Goal: Navigation & Orientation: Find specific page/section

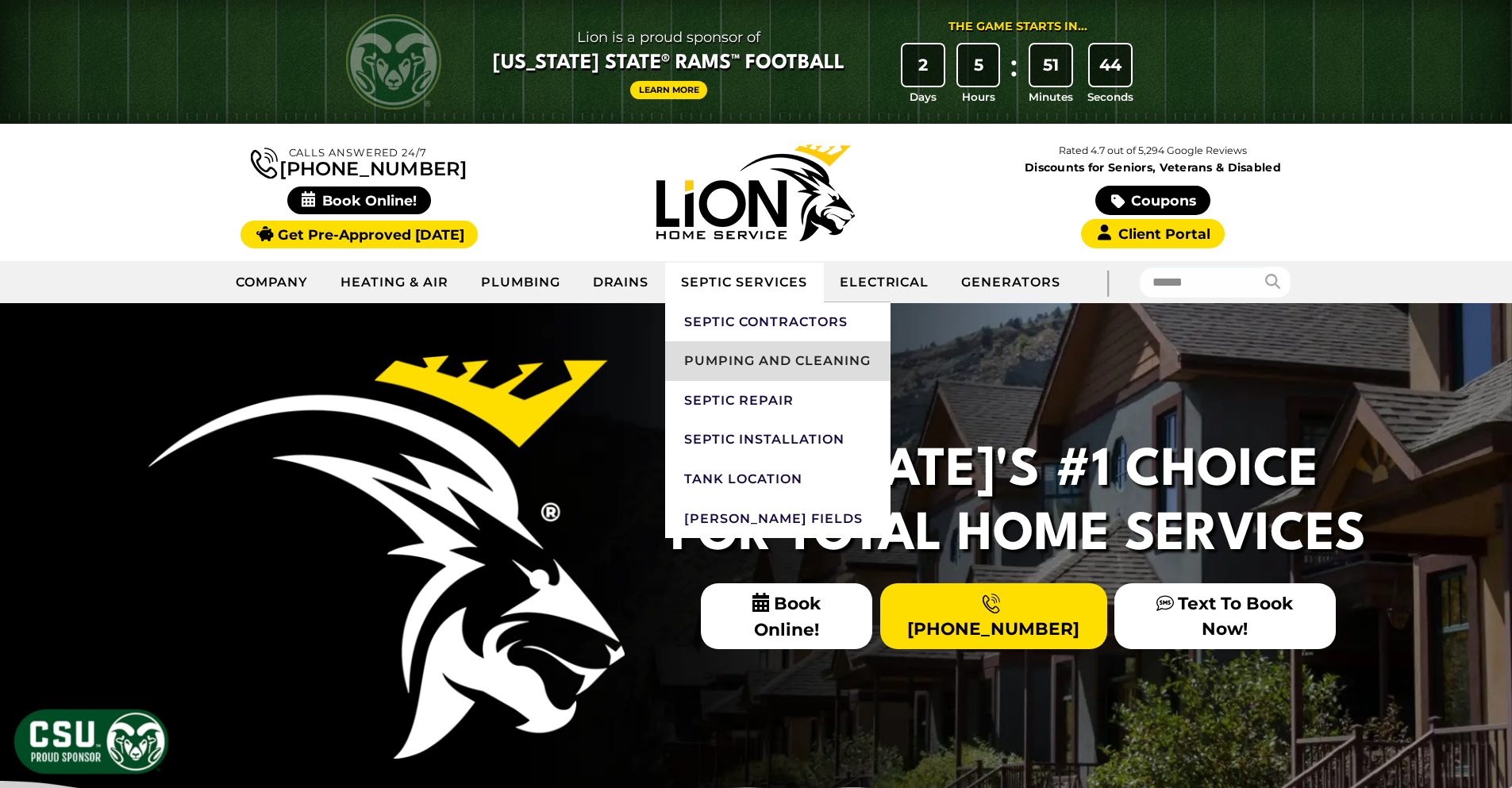
click at [731, 356] on link "Pumping and Cleaning" at bounding box center [777, 361] width 225 height 40
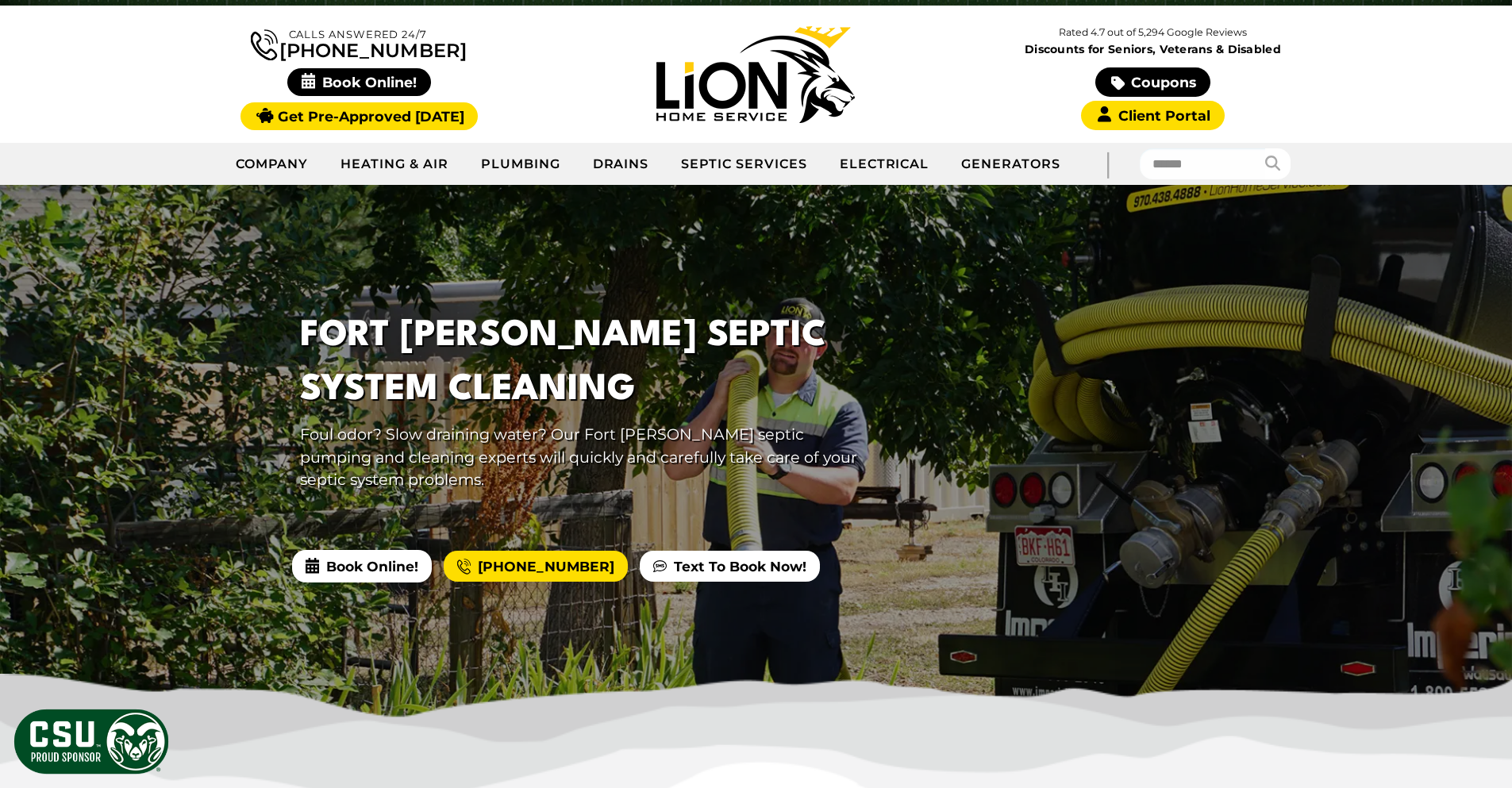
scroll to position [159, 0]
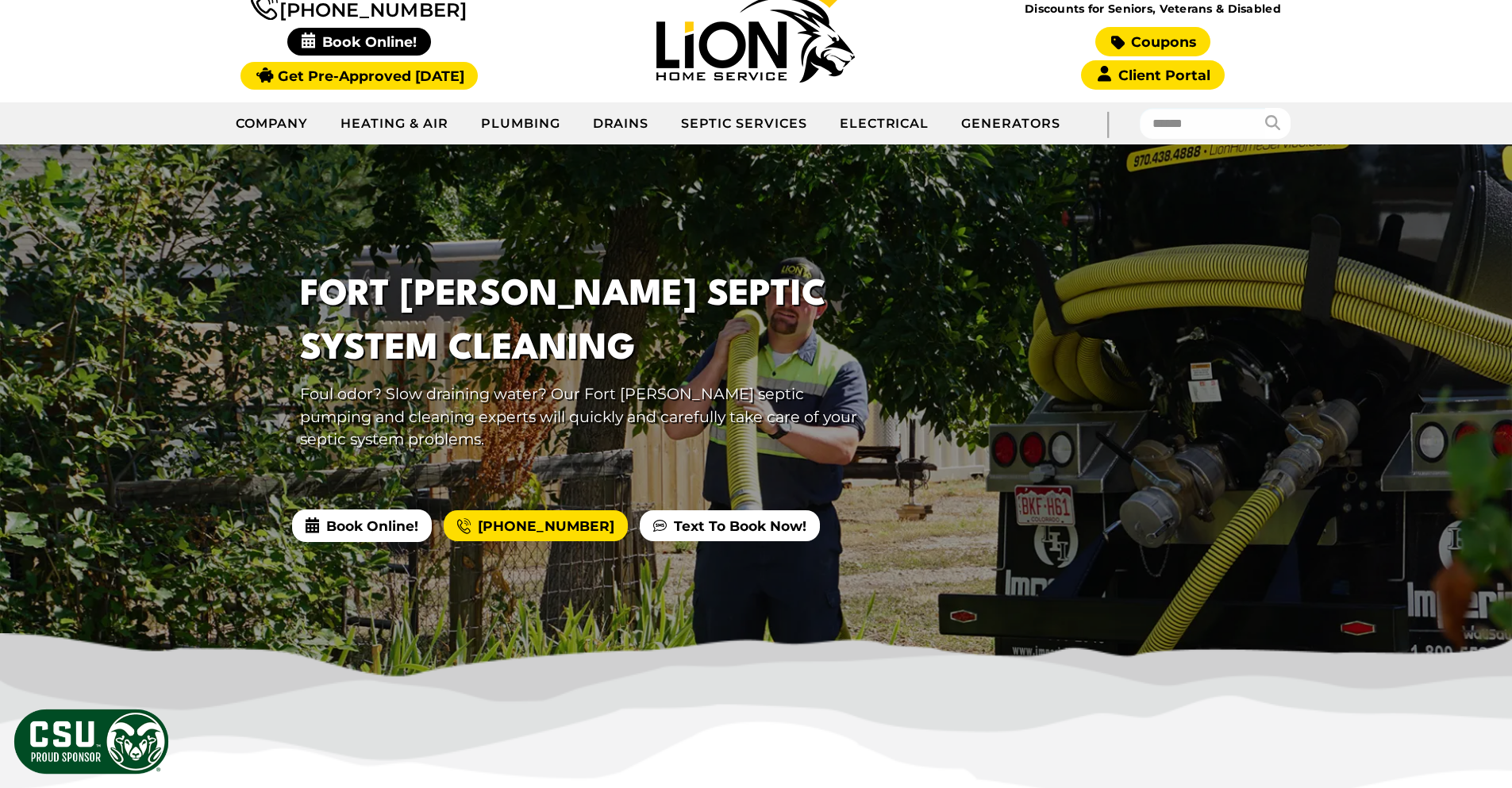
click at [1148, 44] on link "Coupons" at bounding box center [1152, 41] width 114 height 29
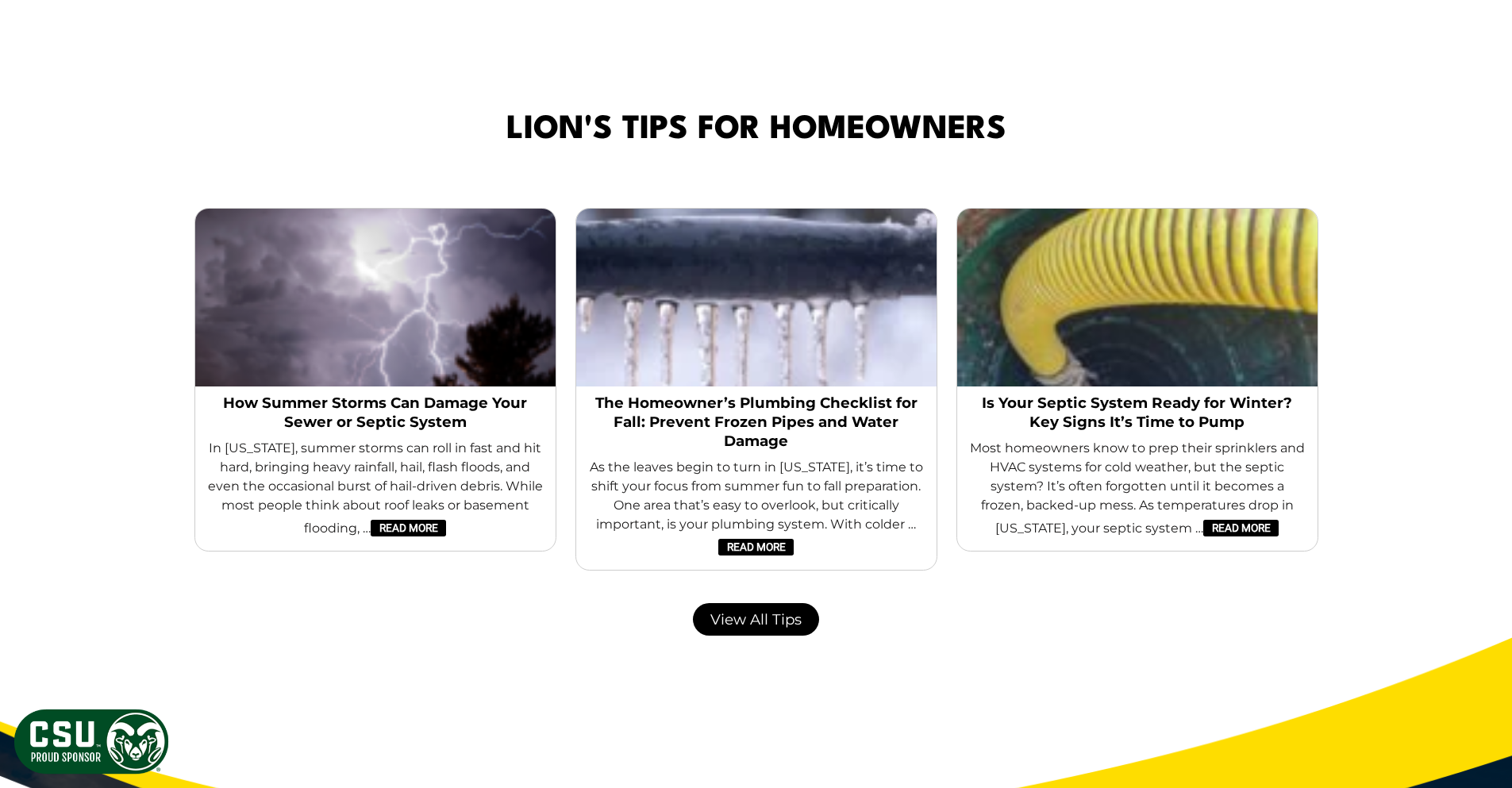
scroll to position [3254, 0]
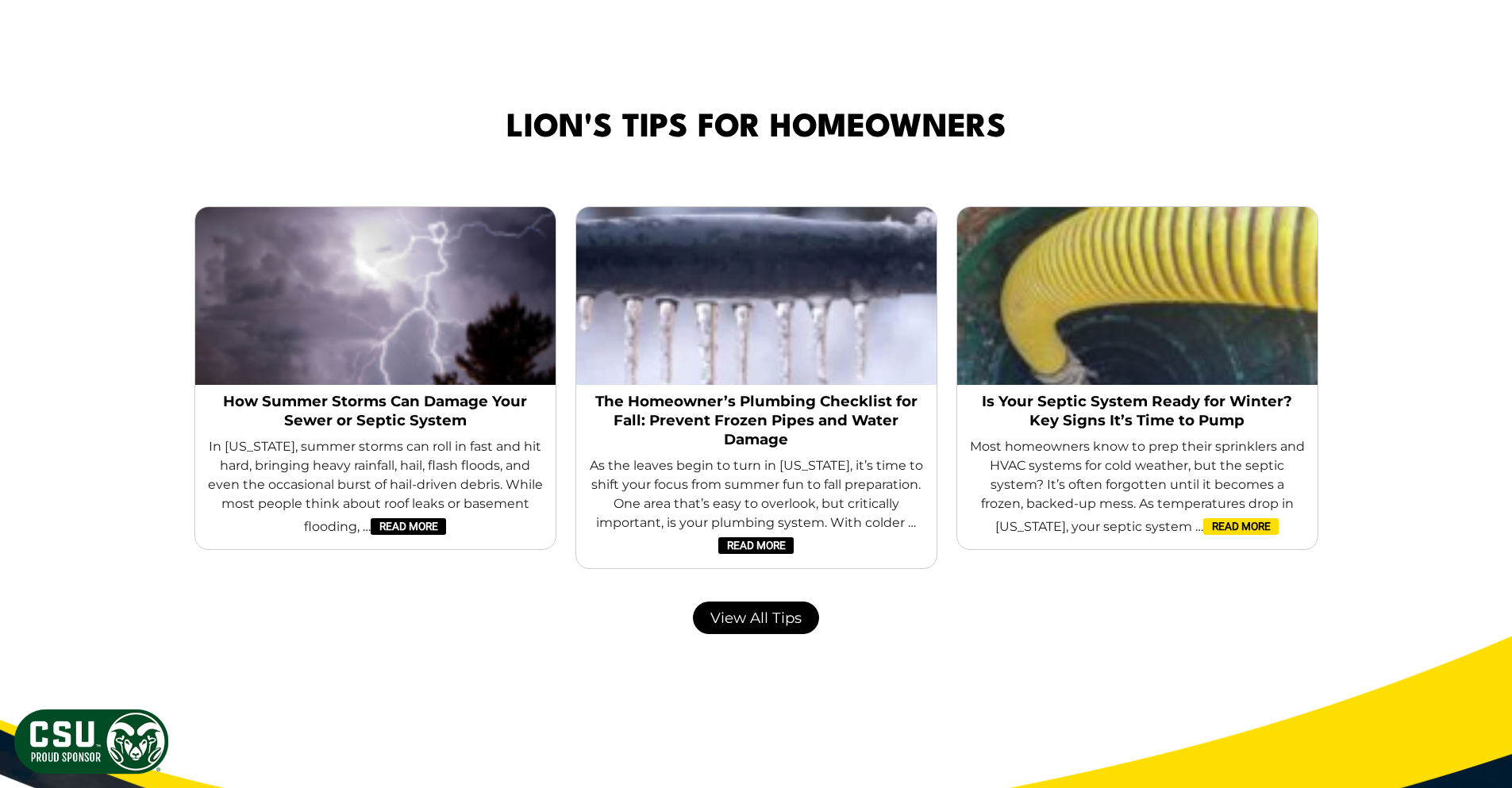
click at [1225, 527] on link "Read More" at bounding box center [1241, 527] width 75 height 17
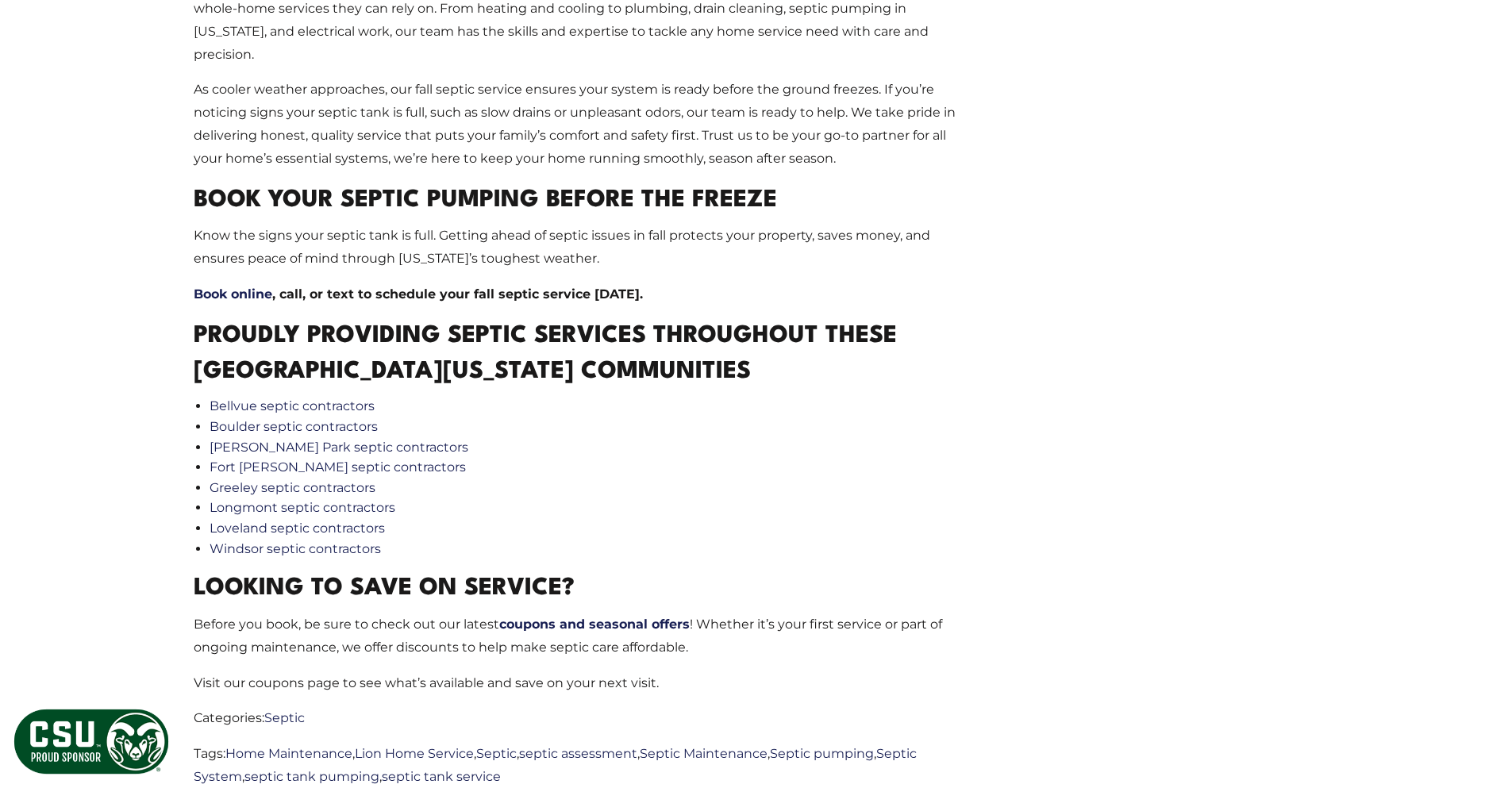
scroll to position [2143, 0]
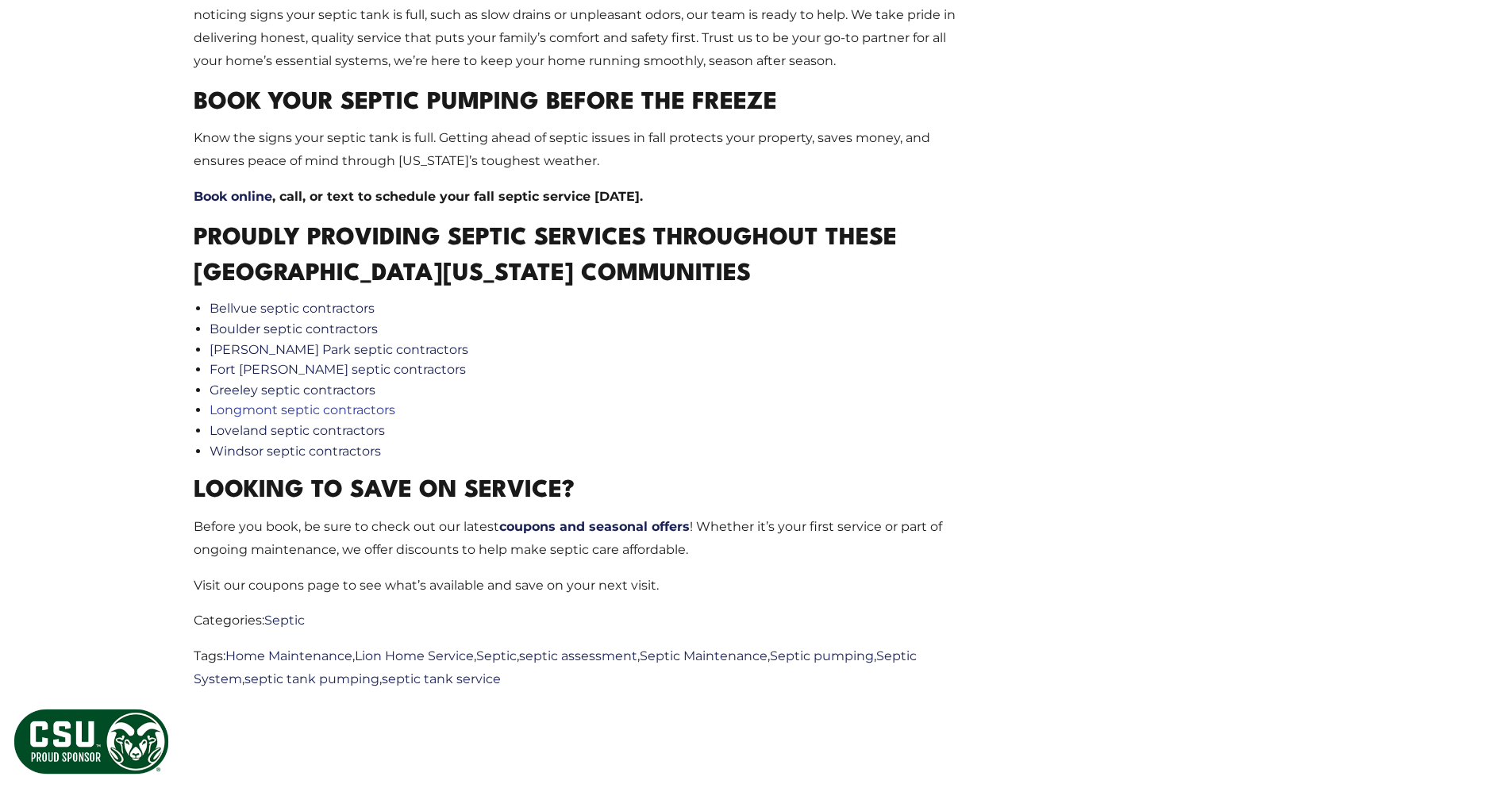
click at [351, 402] on link "Longmont septic contractors" at bounding box center [302, 409] width 186 height 15
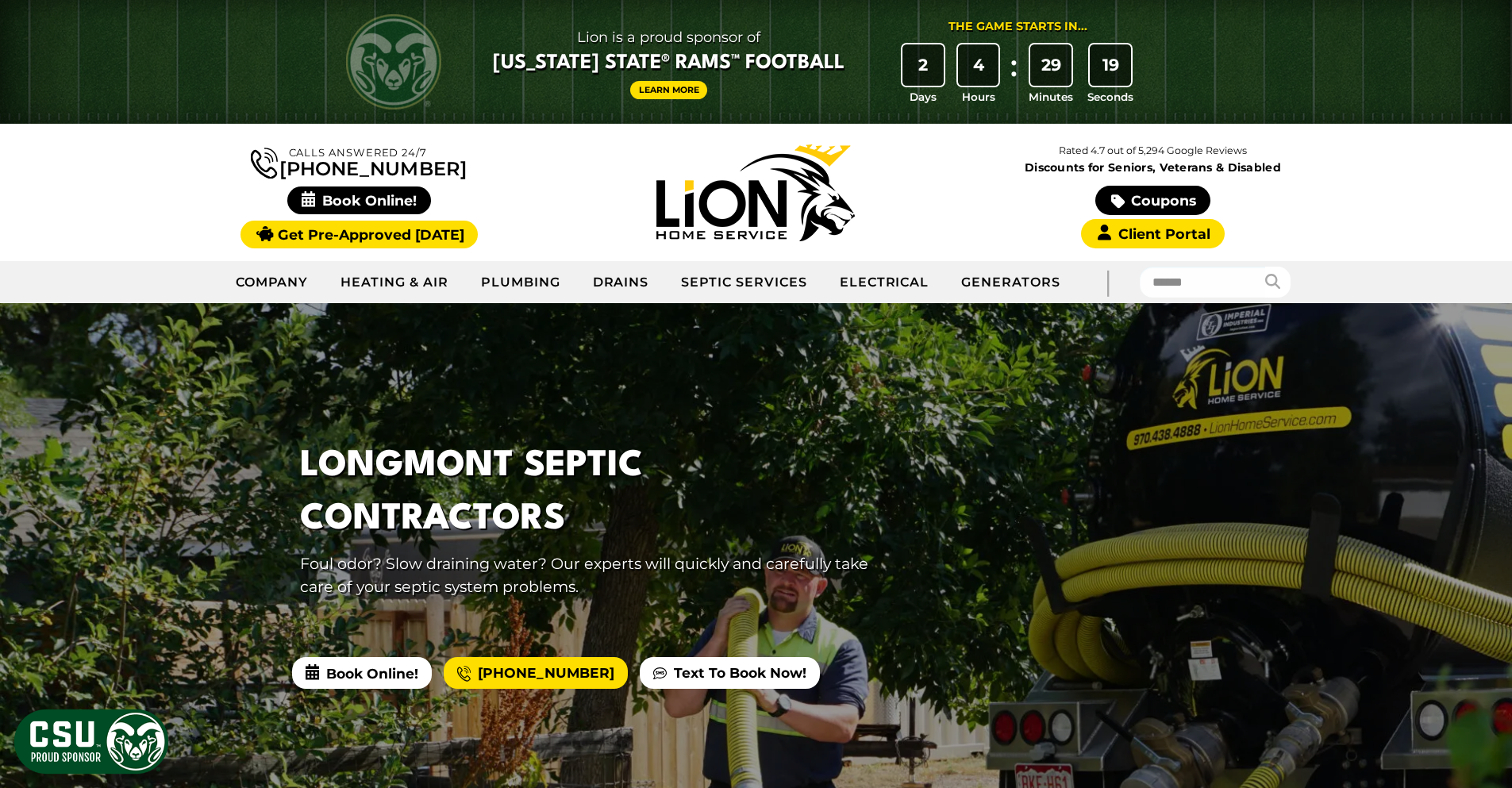
scroll to position [159, 0]
